Goal: Information Seeking & Learning: Understand process/instructions

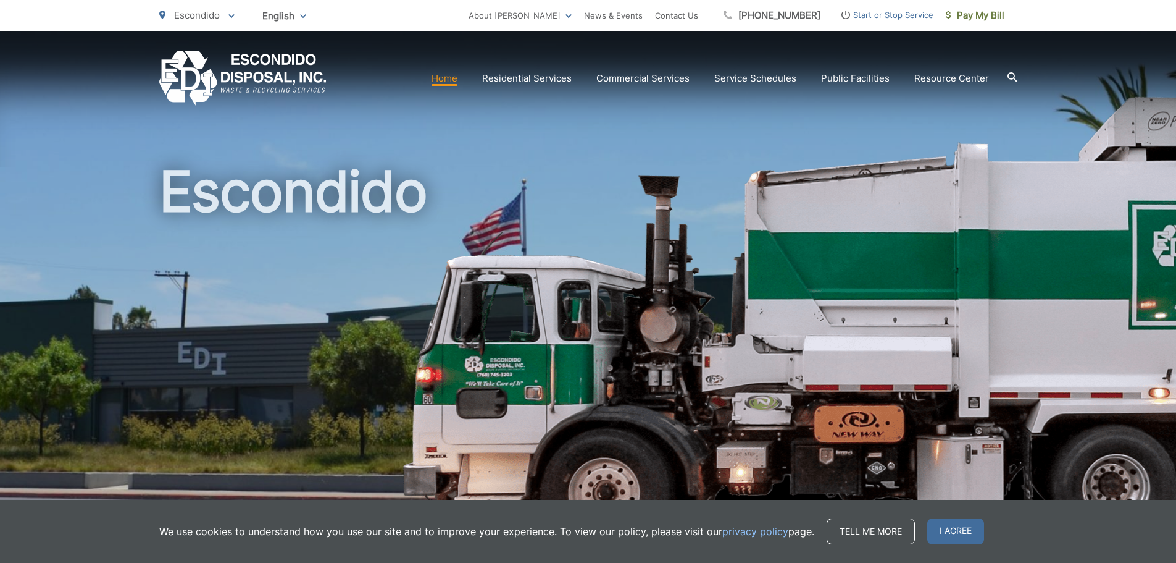
scroll to position [62, 0]
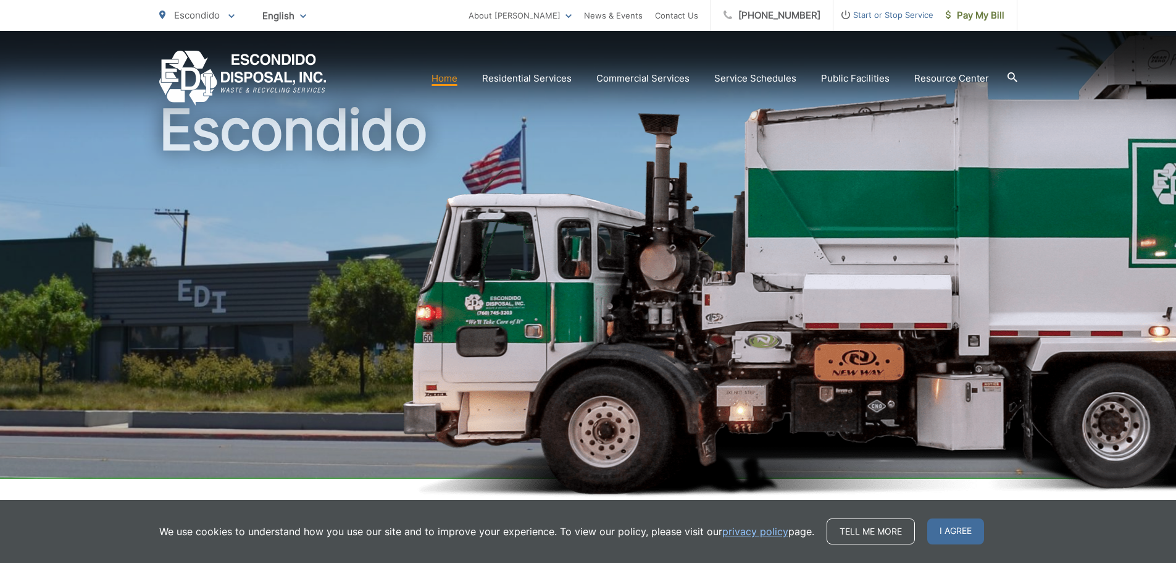
click at [935, 536] on span "I agree" at bounding box center [956, 531] width 57 height 26
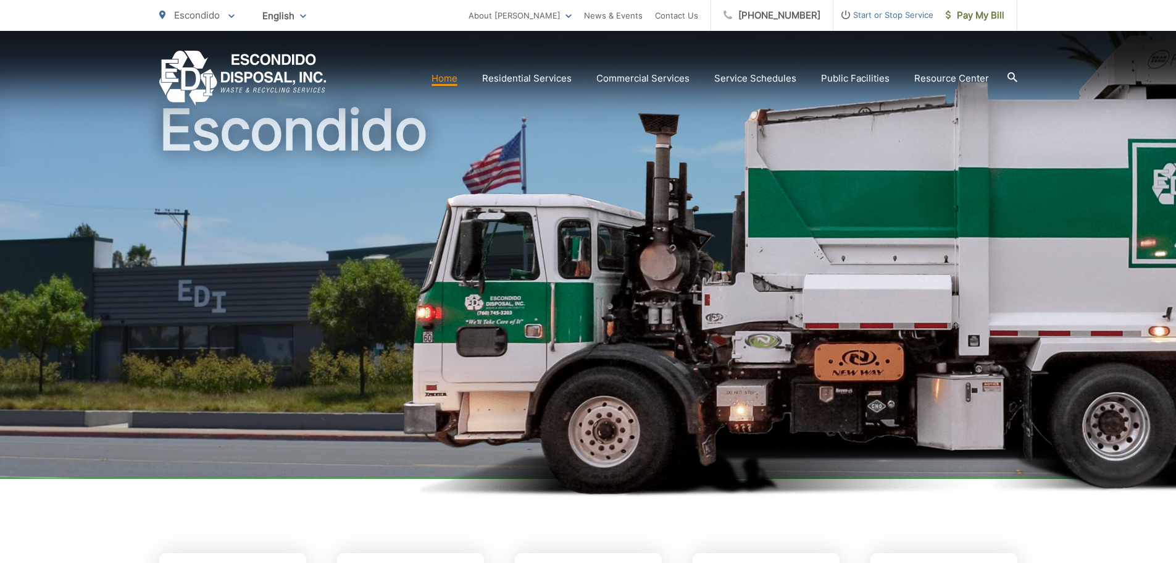
scroll to position [0, 0]
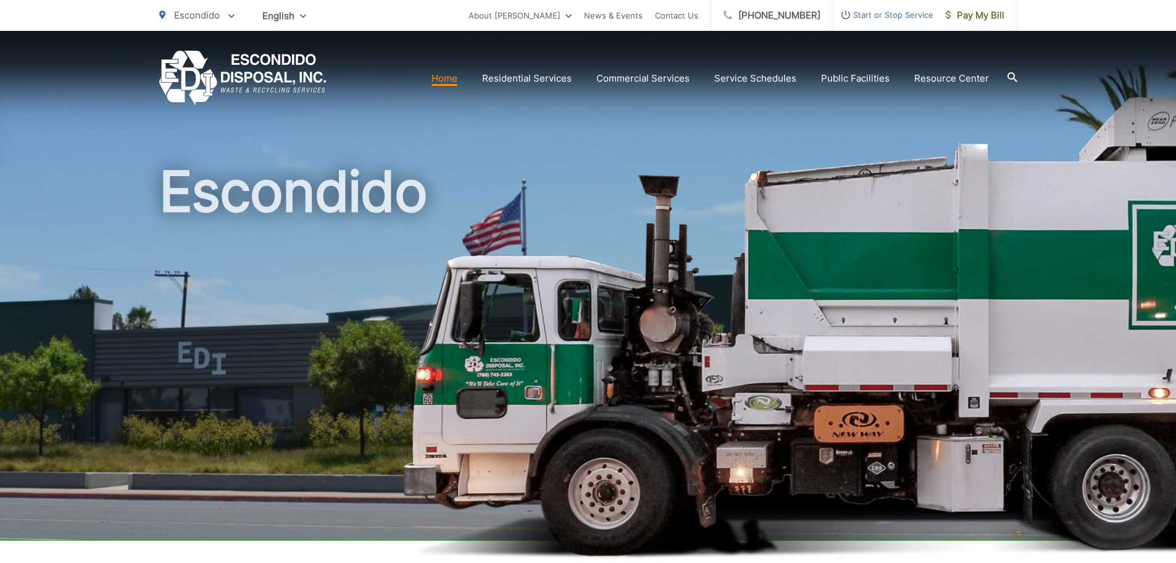
click at [654, 69] on section "Home Residential Services Curbside Pickup Recycling Organic Recycling Trash Hou…" at bounding box center [672, 78] width 691 height 23
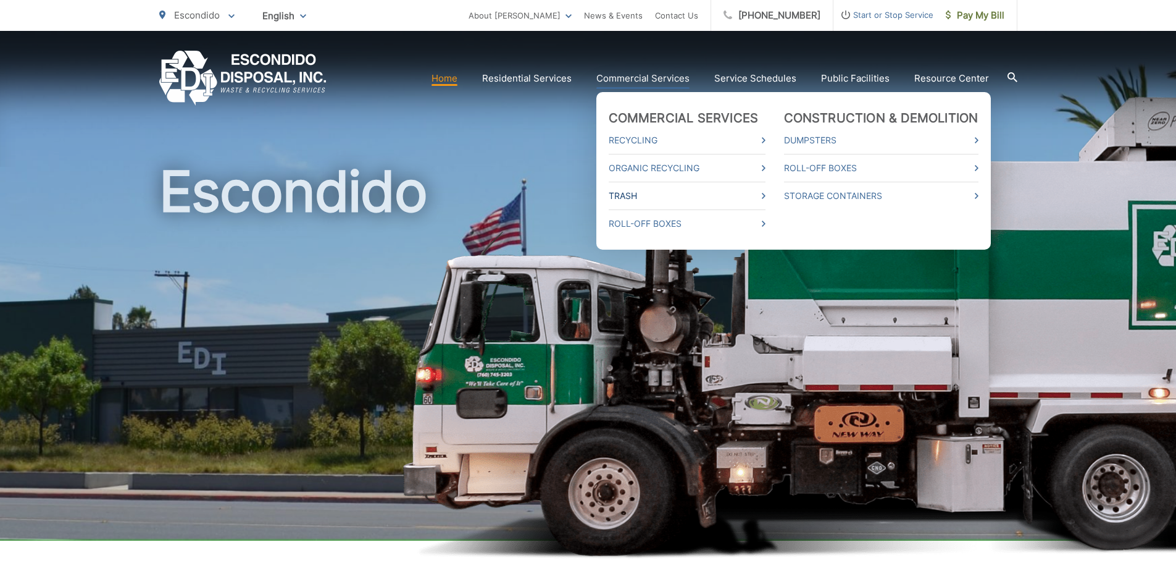
click at [697, 193] on link "Trash" at bounding box center [687, 195] width 157 height 15
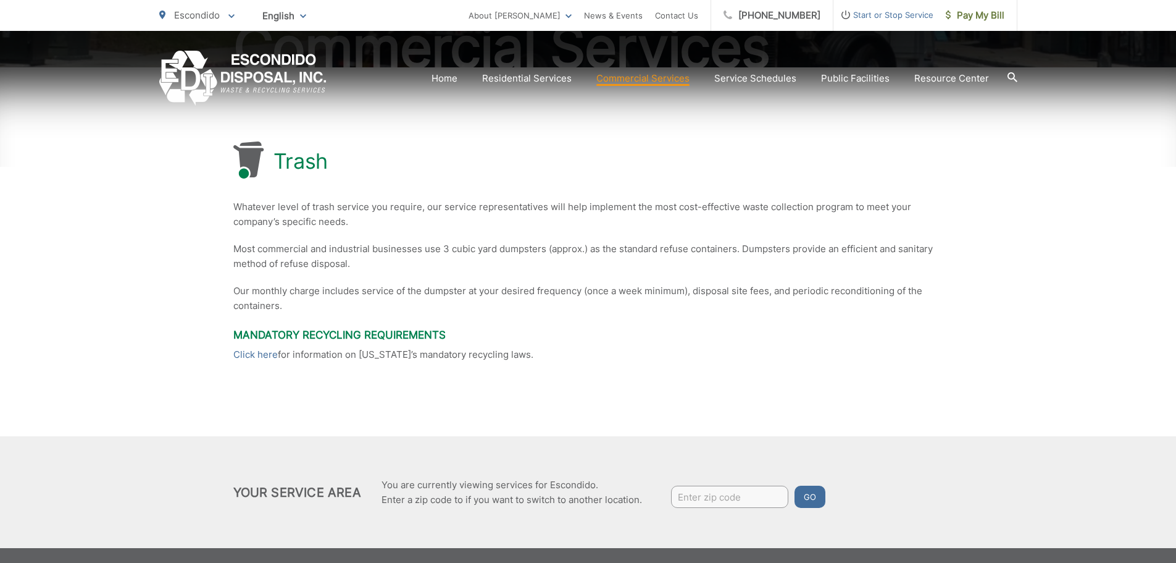
scroll to position [241, 0]
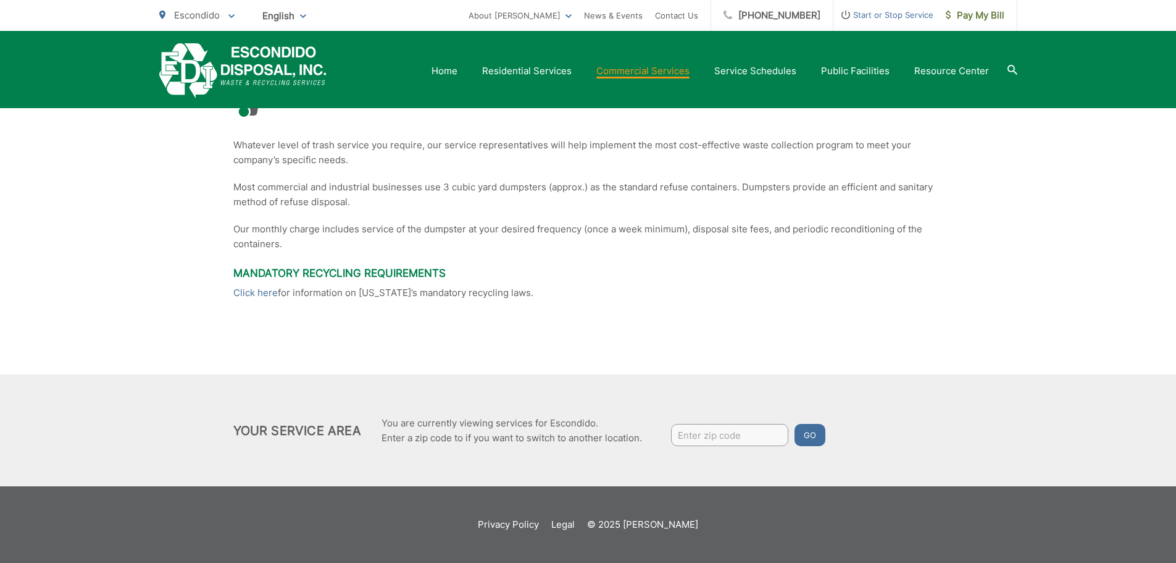
click at [878, 417] on div "Your Service Area You are currently viewing services for [GEOGRAPHIC_DATA]. Ent…" at bounding box center [588, 430] width 710 height 38
click at [253, 290] on link "Click here" at bounding box center [255, 292] width 44 height 15
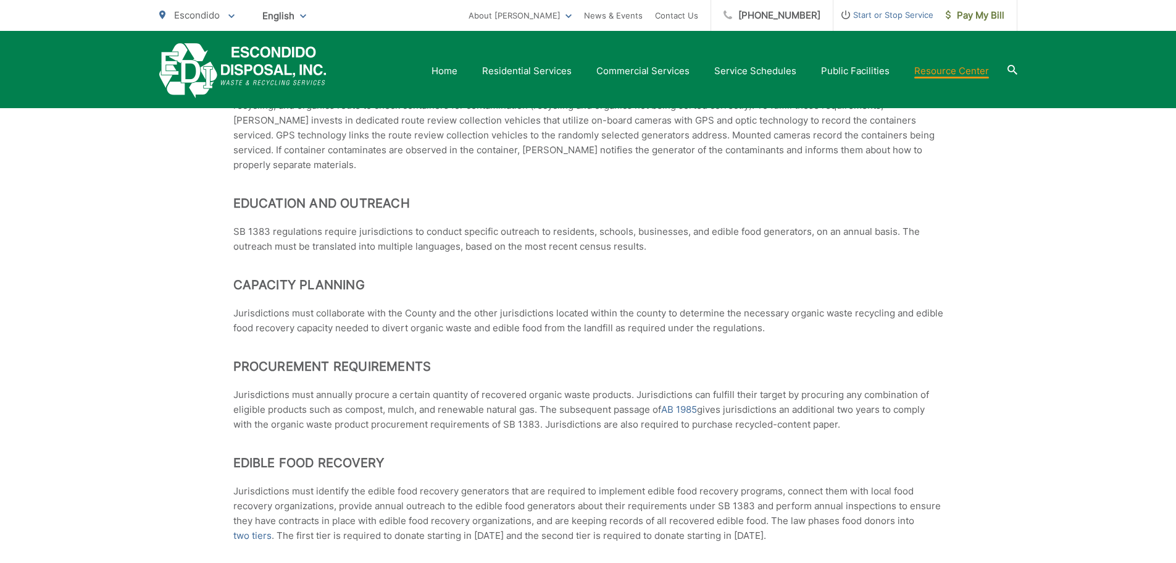
scroll to position [803, 0]
